Goal: Task Accomplishment & Management: Manage account settings

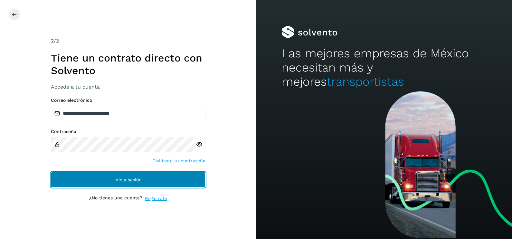
click at [118, 178] on span "Inicia sesión" at bounding box center [127, 179] width 27 height 5
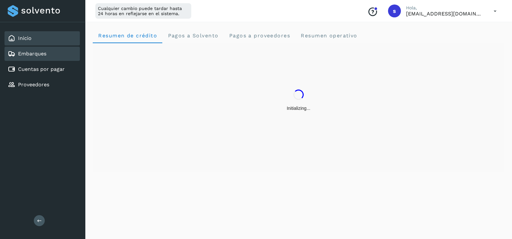
drag, startPoint x: 39, startPoint y: 51, endPoint x: 36, endPoint y: 49, distance: 3.9
click at [36, 49] on div "Embarques" at bounding box center [42, 54] width 75 height 14
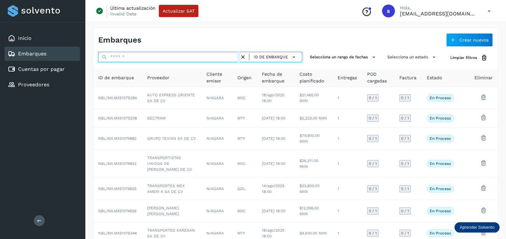
drag, startPoint x: 166, startPoint y: 56, endPoint x: 161, endPoint y: 51, distance: 7.7
click at [163, 52] on input "text" at bounding box center [168, 57] width 141 height 10
paste input "**********"
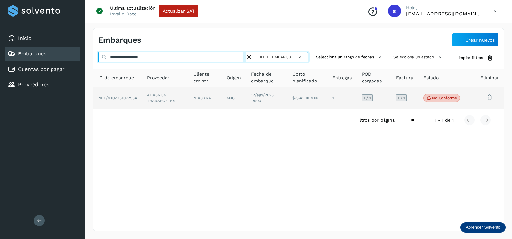
type input "**********"
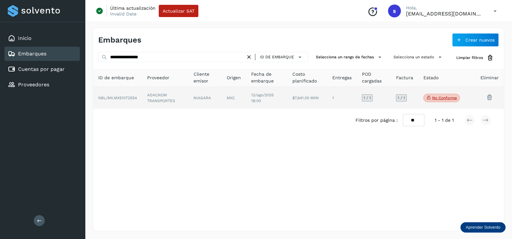
click at [188, 100] on td "ADACNOM TRANSPORTES" at bounding box center [204, 98] width 33 height 22
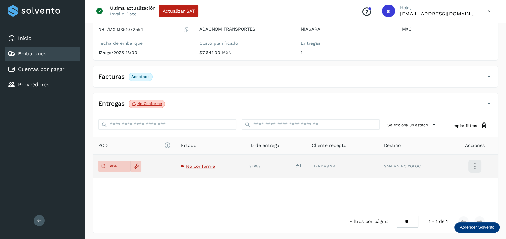
scroll to position [67, 0]
click at [112, 164] on p "PDF" at bounding box center [113, 165] width 7 height 5
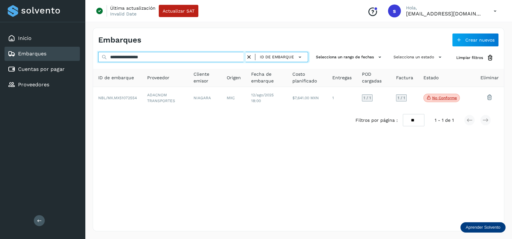
drag, startPoint x: 157, startPoint y: 57, endPoint x: 34, endPoint y: 56, distance: 122.3
click at [34, 56] on div "**********" at bounding box center [256, 119] width 512 height 239
paste input "text"
type input "**********"
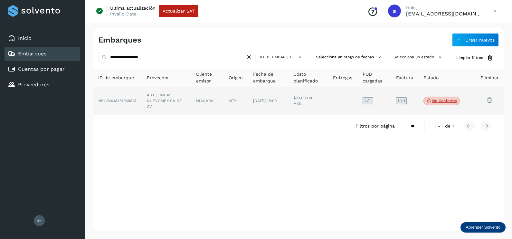
click at [191, 105] on td "AUTOLINEAS NUEVOMEX SA DE CV" at bounding box center [207, 101] width 33 height 28
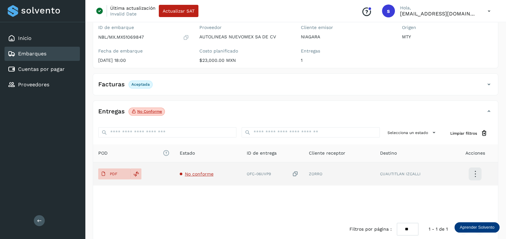
scroll to position [67, 0]
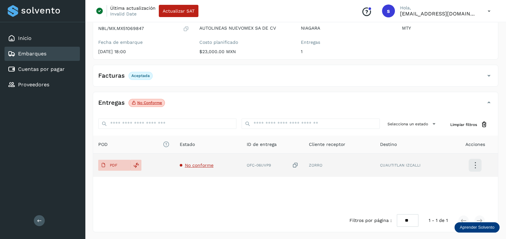
click at [197, 165] on span "No conforme" at bounding box center [199, 165] width 29 height 5
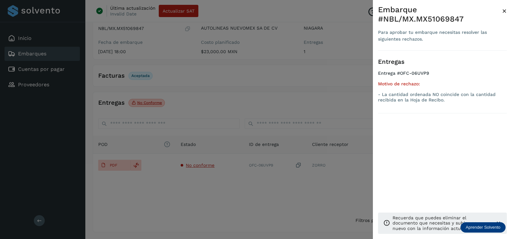
click at [269, 190] on div at bounding box center [256, 119] width 512 height 239
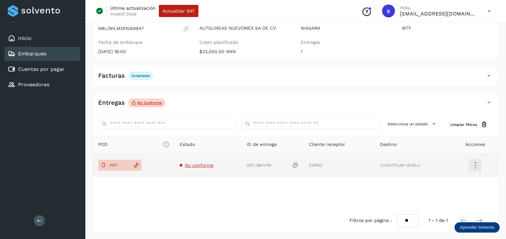
click at [296, 164] on icon at bounding box center [295, 165] width 6 height 7
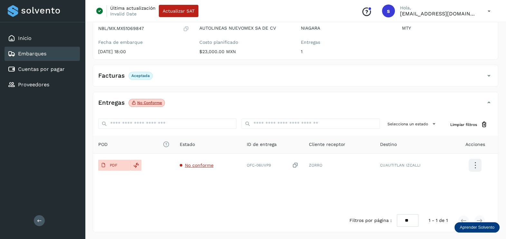
scroll to position [0, 0]
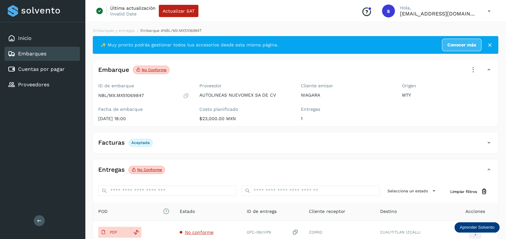
click at [473, 72] on icon at bounding box center [473, 70] width 14 height 14
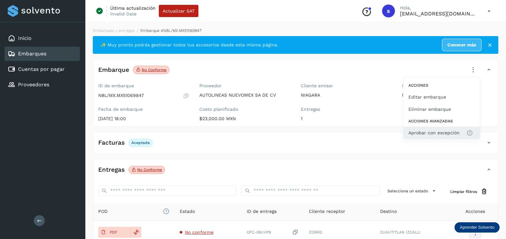
click at [432, 129] on button "Aprobar con excepción" at bounding box center [441, 132] width 77 height 12
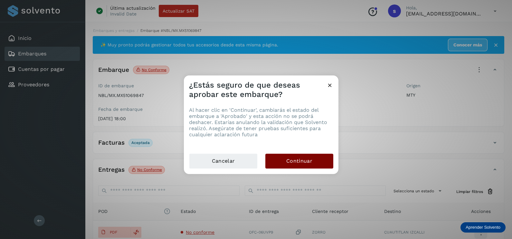
click at [325, 162] on button "Continuar" at bounding box center [299, 161] width 68 height 15
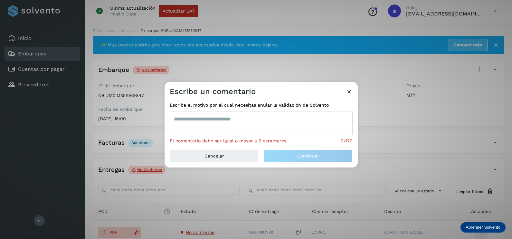
click at [266, 126] on textarea at bounding box center [261, 123] width 183 height 24
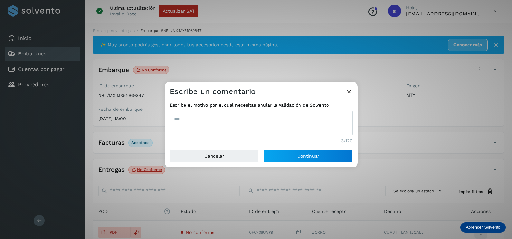
type textarea "***"
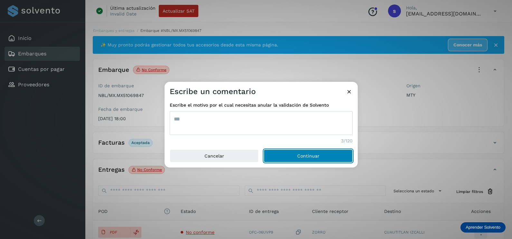
click at [264, 149] on button "Continuar" at bounding box center [308, 155] width 89 height 13
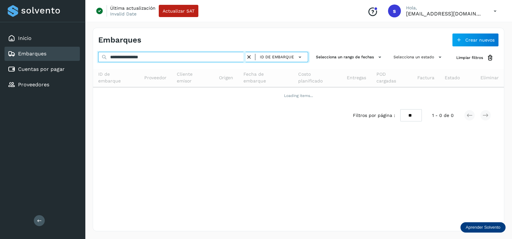
drag, startPoint x: 200, startPoint y: 61, endPoint x: 79, endPoint y: 59, distance: 120.7
click at [79, 59] on div "**********" at bounding box center [256, 119] width 512 height 239
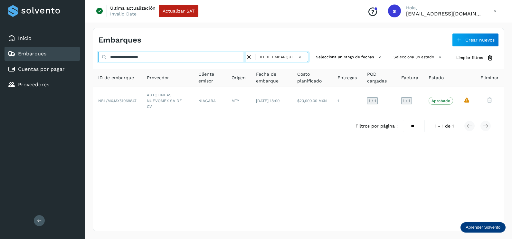
paste input "text"
type input "**********"
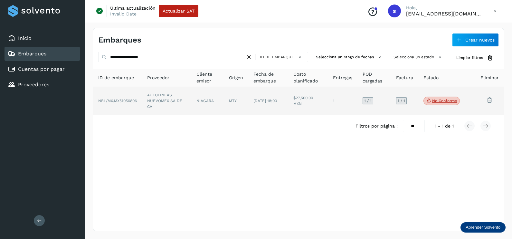
click at [191, 107] on td "AUTOLINEAS NUEVOMEX SA DE CV" at bounding box center [207, 101] width 33 height 28
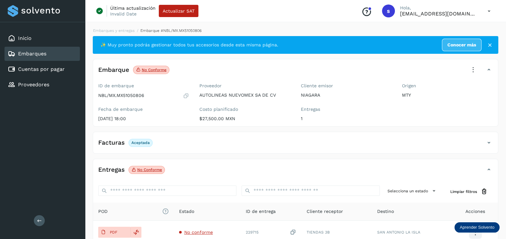
click at [476, 71] on icon at bounding box center [473, 70] width 14 height 14
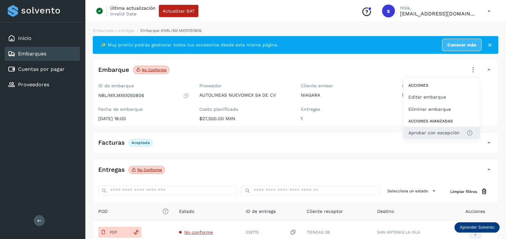
click at [447, 129] on span "Aprobar con excepción" at bounding box center [433, 132] width 51 height 7
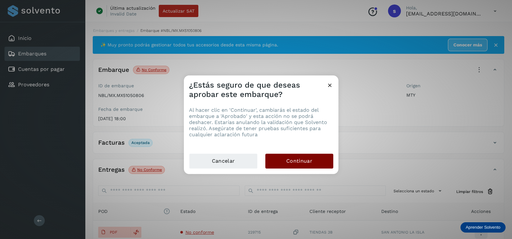
click at [315, 161] on button "Continuar" at bounding box center [299, 161] width 68 height 15
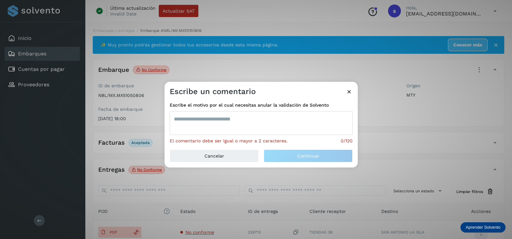
click at [271, 122] on textarea at bounding box center [261, 123] width 183 height 24
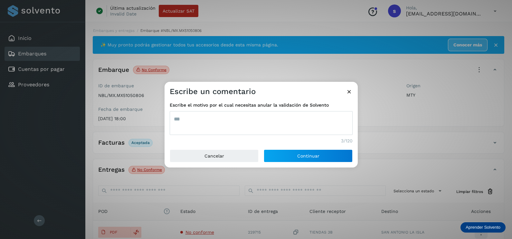
type textarea "***"
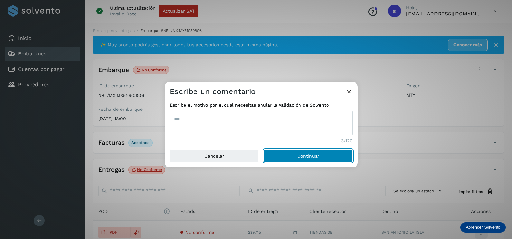
click at [264, 149] on button "Continuar" at bounding box center [308, 155] width 89 height 13
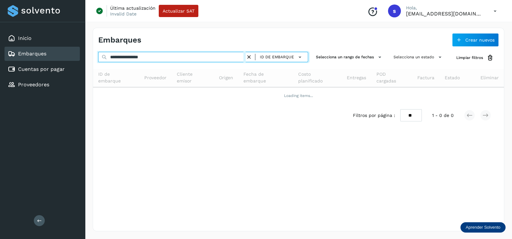
drag, startPoint x: 185, startPoint y: 57, endPoint x: 29, endPoint y: 61, distance: 155.8
click at [49, 61] on div "**********" at bounding box center [256, 119] width 512 height 239
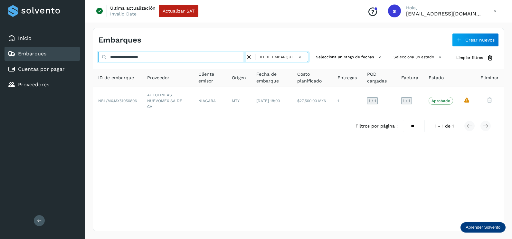
paste input "text"
type input "**********"
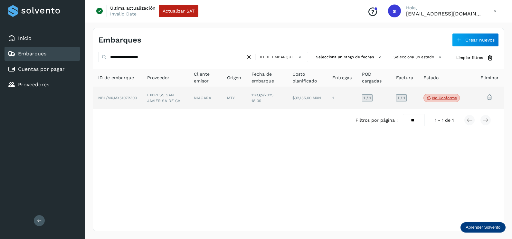
click at [222, 105] on td "NIAGARA" at bounding box center [234, 98] width 24 height 22
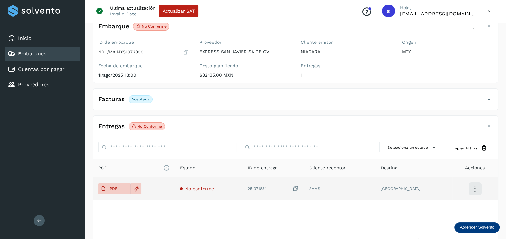
scroll to position [67, 0]
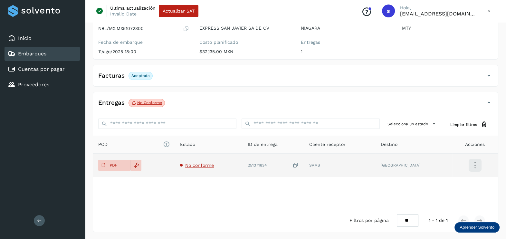
click at [204, 166] on span "No conforme" at bounding box center [199, 165] width 29 height 5
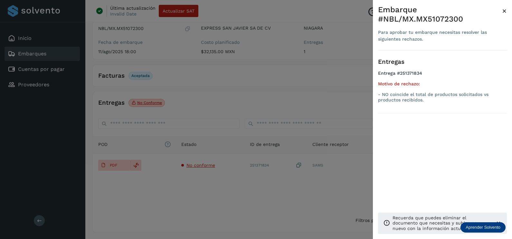
click at [254, 198] on div at bounding box center [256, 119] width 512 height 239
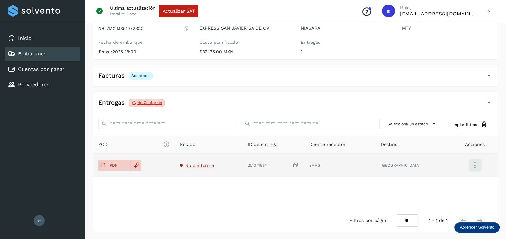
click at [299, 164] on icon at bounding box center [295, 165] width 6 height 7
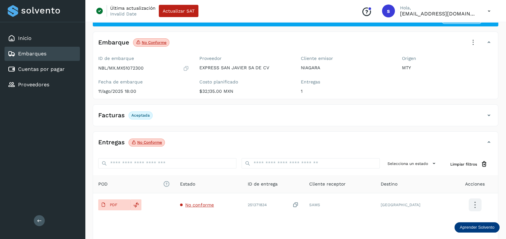
scroll to position [0, 0]
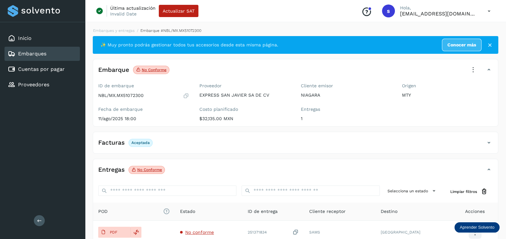
click at [470, 70] on icon at bounding box center [473, 70] width 14 height 14
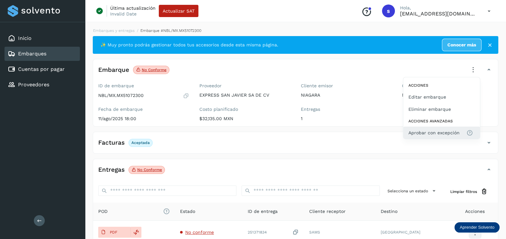
click at [430, 133] on span "Aprobar con excepción" at bounding box center [433, 132] width 51 height 7
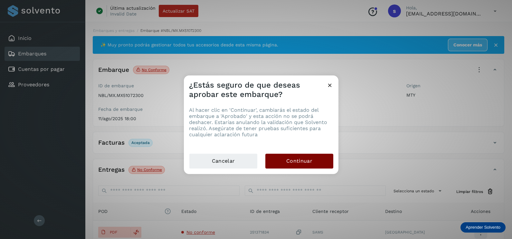
click at [300, 159] on span "Continuar" at bounding box center [299, 160] width 26 height 7
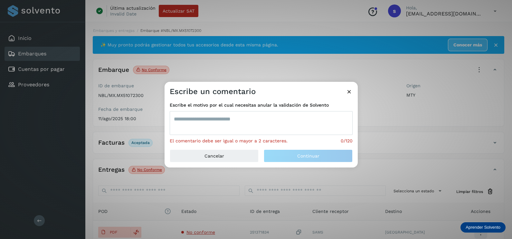
click at [214, 130] on textarea at bounding box center [261, 123] width 183 height 24
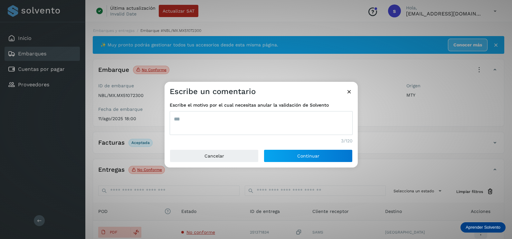
type textarea "***"
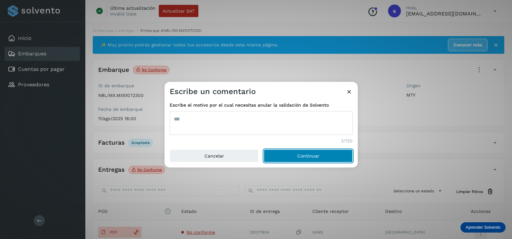
click at [264, 149] on button "Continuar" at bounding box center [308, 155] width 89 height 13
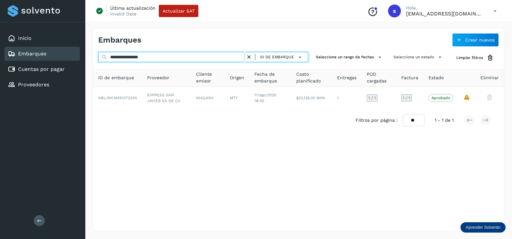
drag, startPoint x: 183, startPoint y: 57, endPoint x: 27, endPoint y: 58, distance: 155.8
click at [27, 58] on div "**********" at bounding box center [256, 119] width 512 height 239
paste input "text"
type input "**********"
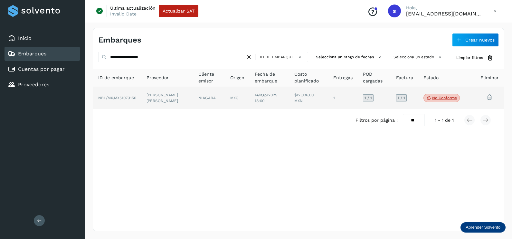
click at [249, 90] on td "MXC" at bounding box center [268, 98] width 39 height 22
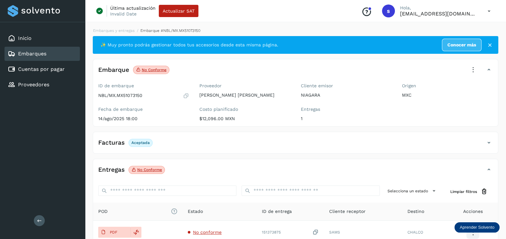
scroll to position [67, 0]
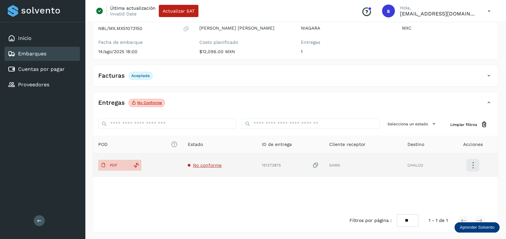
click at [209, 167] on span "No conforme" at bounding box center [207, 165] width 29 height 5
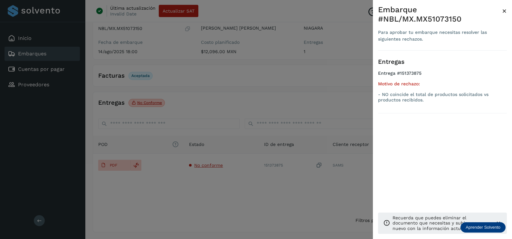
click at [241, 207] on div at bounding box center [256, 119] width 512 height 239
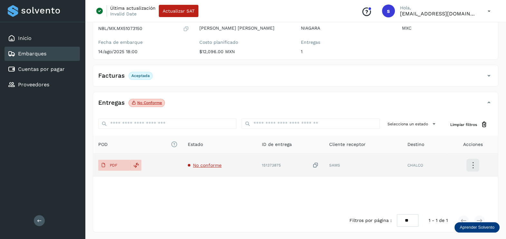
click at [315, 162] on icon at bounding box center [315, 165] width 6 height 7
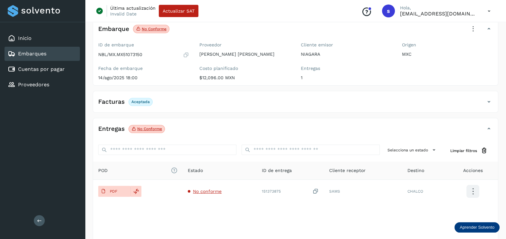
scroll to position [0, 0]
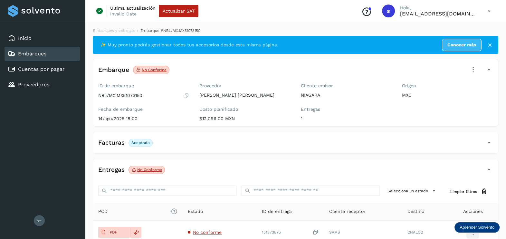
click at [473, 72] on icon at bounding box center [473, 70] width 14 height 14
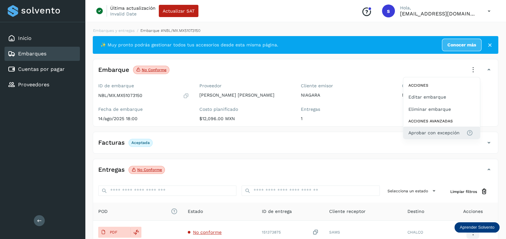
drag, startPoint x: 461, startPoint y: 130, endPoint x: 455, endPoint y: 128, distance: 5.4
click at [462, 125] on div "Acciones Editar embarque Eliminar embarque Acciones avanzadas Aprobar con excep…" at bounding box center [441, 108] width 77 height 62
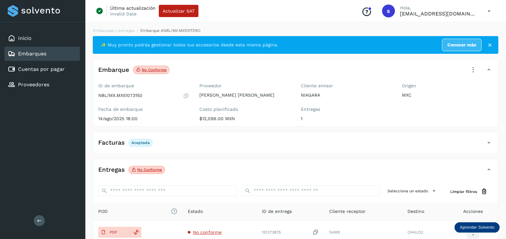
click at [472, 66] on icon at bounding box center [473, 70] width 14 height 14
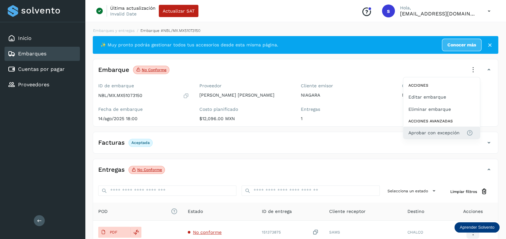
click at [426, 131] on span "Aprobar con excepción" at bounding box center [433, 132] width 51 height 7
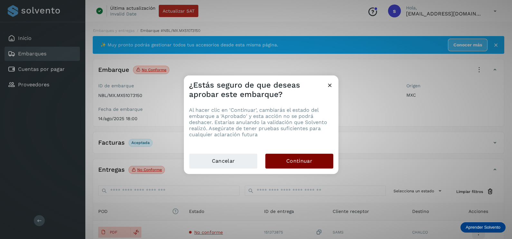
click at [326, 162] on button "Continuar" at bounding box center [299, 161] width 68 height 15
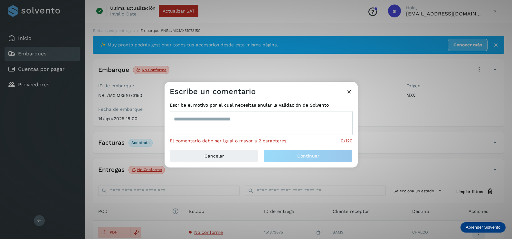
click at [272, 127] on textarea at bounding box center [261, 123] width 183 height 24
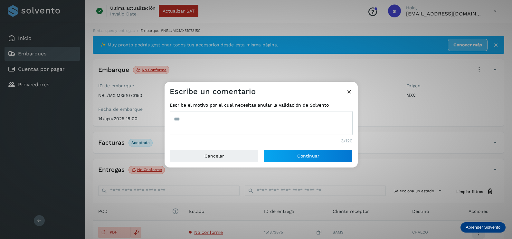
type textarea "***"
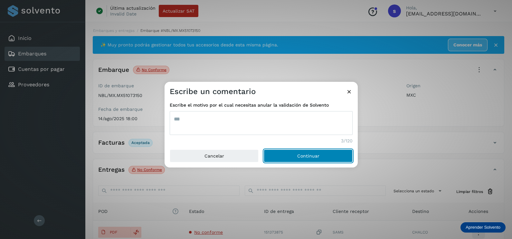
click at [264, 149] on button "Continuar" at bounding box center [308, 155] width 89 height 13
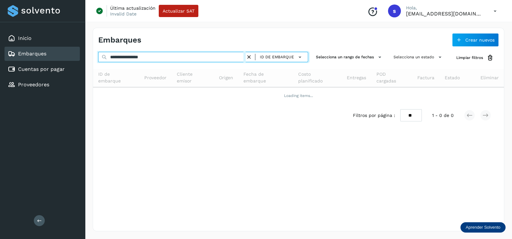
drag, startPoint x: 188, startPoint y: 55, endPoint x: 70, endPoint y: 55, distance: 118.1
click at [70, 55] on div "**********" at bounding box center [256, 119] width 512 height 239
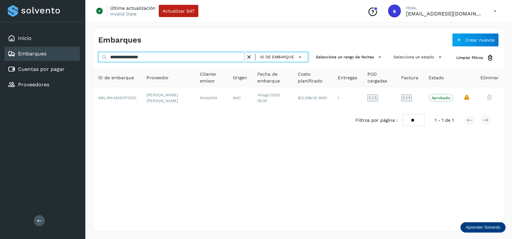
paste input "text"
type input "**********"
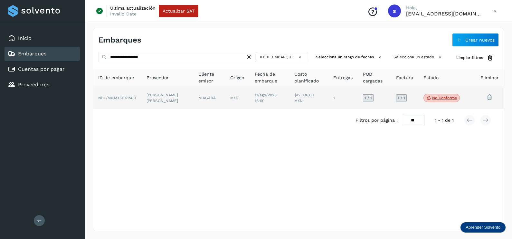
click at [193, 105] on td "[PERSON_NAME] [PERSON_NAME]" at bounding box center [209, 98] width 32 height 22
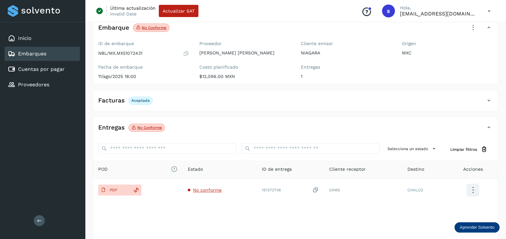
scroll to position [67, 0]
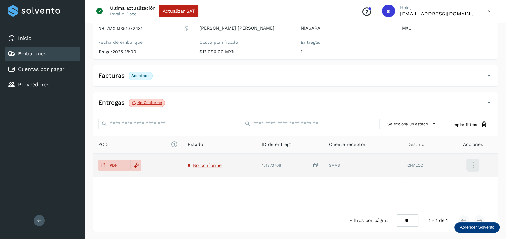
click at [214, 163] on span "No conforme" at bounding box center [207, 165] width 29 height 5
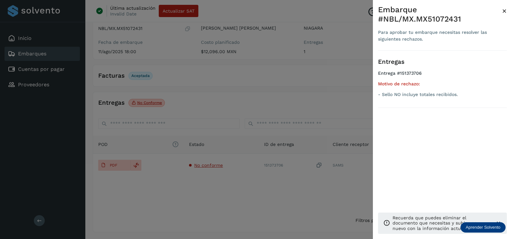
click at [249, 198] on div at bounding box center [256, 119] width 512 height 239
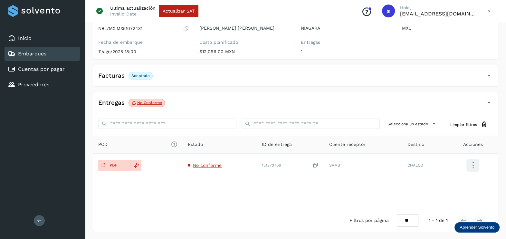
click at [184, 201] on div "POD El tamaño máximo de archivo es de 20 Mb. Estado ID de entrega Cliente recep…" at bounding box center [295, 172] width 405 height 73
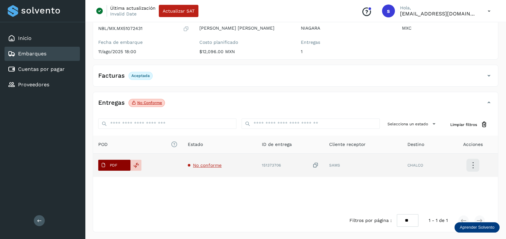
click at [120, 167] on button "PDF" at bounding box center [114, 165] width 32 height 11
click at [117, 162] on span "PDF" at bounding box center [109, 165] width 22 height 10
click at [314, 164] on icon at bounding box center [315, 165] width 6 height 7
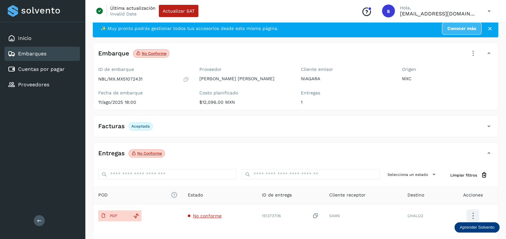
scroll to position [0, 0]
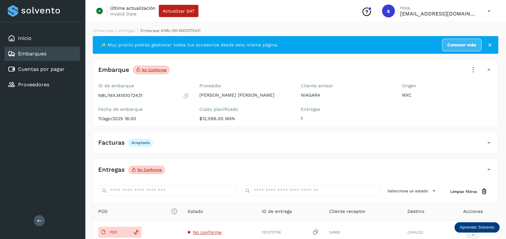
click at [469, 69] on icon at bounding box center [473, 70] width 14 height 14
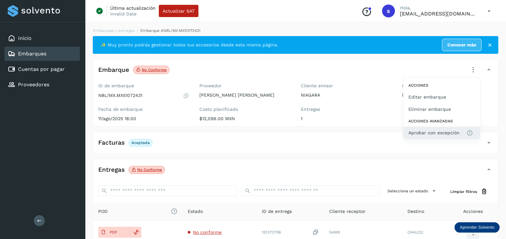
click at [429, 129] on span "Aprobar con excepción" at bounding box center [433, 132] width 51 height 7
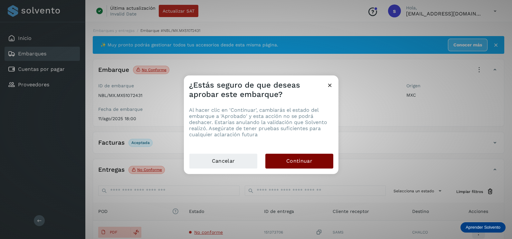
click at [303, 162] on span "Continuar" at bounding box center [299, 160] width 26 height 7
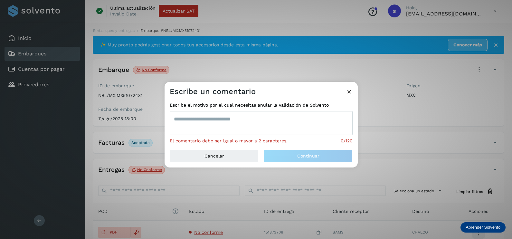
click at [236, 124] on textarea at bounding box center [261, 123] width 183 height 24
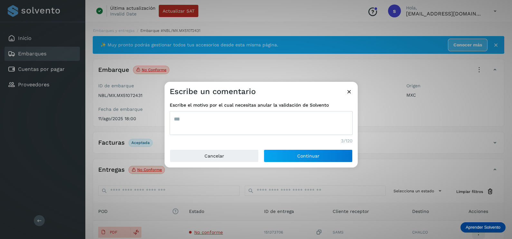
type textarea "***"
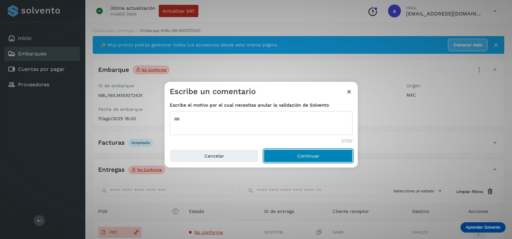
click at [264, 149] on button "Continuar" at bounding box center [308, 155] width 89 height 13
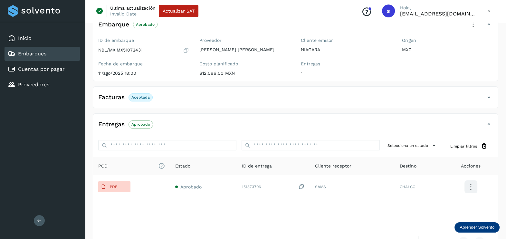
scroll to position [84, 0]
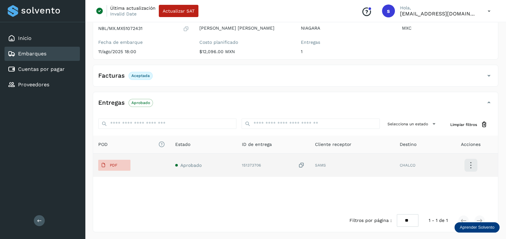
click at [196, 166] on span "Aprobado" at bounding box center [190, 165] width 21 height 5
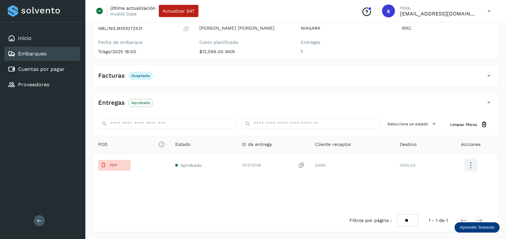
click at [207, 185] on div "POD El tamaño máximo de archivo es de 20 Mb. Estado ID de entrega Cliente recep…" at bounding box center [295, 172] width 405 height 73
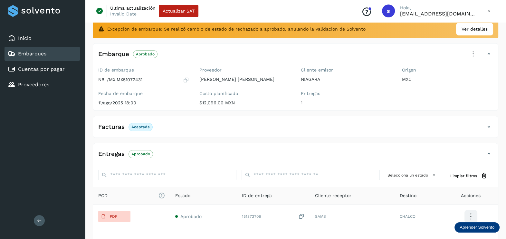
scroll to position [40, 0]
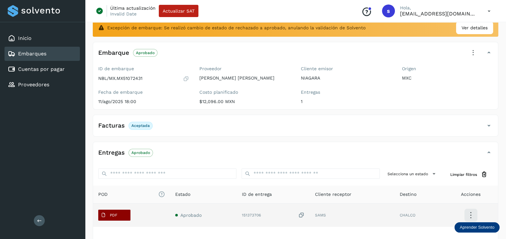
click at [114, 216] on p "PDF" at bounding box center [113, 215] width 7 height 5
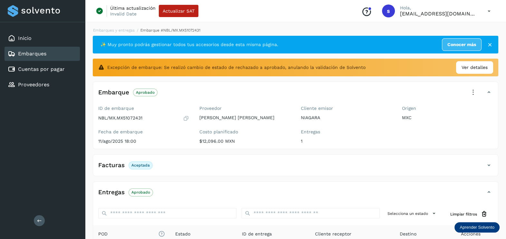
scroll to position [0, 0]
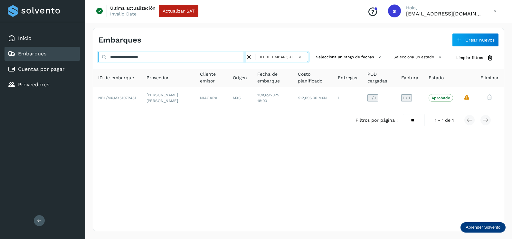
drag, startPoint x: 151, startPoint y: 60, endPoint x: 89, endPoint y: 75, distance: 64.3
click at [89, 75] on div "**********" at bounding box center [298, 129] width 427 height 219
paste input "text"
type input "**********"
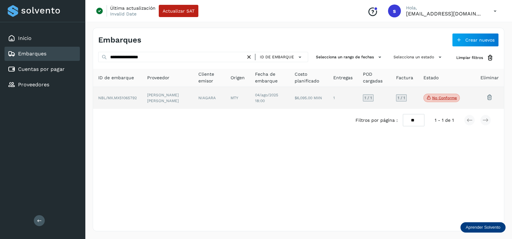
click at [193, 89] on td "[PERSON_NAME] [PERSON_NAME]" at bounding box center [209, 98] width 32 height 22
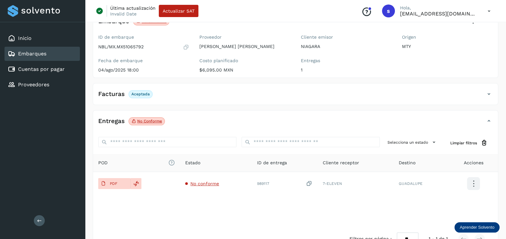
scroll to position [67, 0]
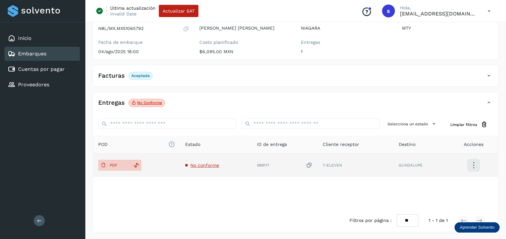
click at [204, 164] on span "No conforme" at bounding box center [204, 165] width 29 height 5
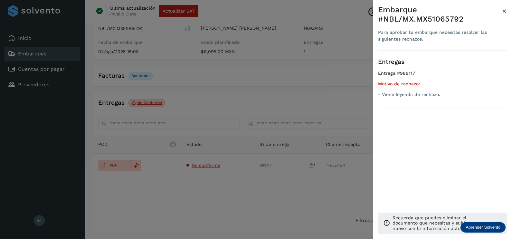
click at [281, 193] on div at bounding box center [256, 119] width 512 height 239
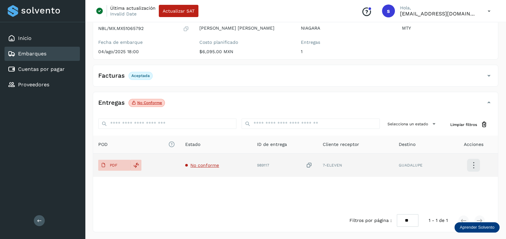
click at [317, 164] on td "989117" at bounding box center [355, 165] width 76 height 23
click at [312, 164] on icon at bounding box center [309, 165] width 6 height 7
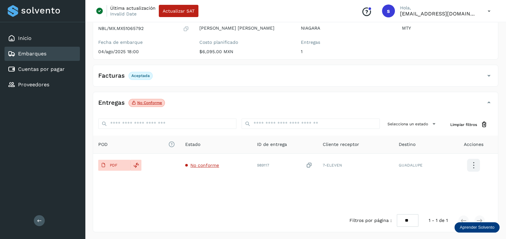
scroll to position [0, 0]
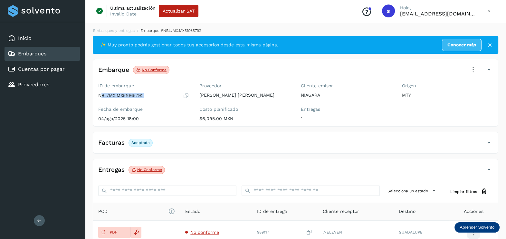
drag, startPoint x: 163, startPoint y: 97, endPoint x: 100, endPoint y: 100, distance: 62.9
click at [100, 100] on div "ID de embarque NBL/MX.MX51065792 Fecha de embarque [DATE] 18:00" at bounding box center [143, 103] width 101 height 46
drag, startPoint x: 100, startPoint y: 100, endPoint x: 140, endPoint y: 101, distance: 40.6
click at [140, 101] on div "ID de embarque NBL/MX.MX51065792 Fecha de embarque [DATE] 18:00" at bounding box center [143, 103] width 101 height 46
click at [134, 105] on div "ID de embarque NBL/MX.MX51065792 Fecha de embarque [DATE] 18:00" at bounding box center [143, 103] width 101 height 46
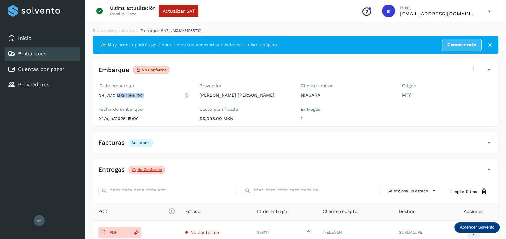
drag, startPoint x: 145, startPoint y: 95, endPoint x: 118, endPoint y: 102, distance: 28.3
click at [118, 102] on div "ID de embarque NBL/MX.MX51065792 Fecha de embarque [DATE] 18:00" at bounding box center [143, 103] width 101 height 46
copy p "MX51065792"
